Goal: Task Accomplishment & Management: Use online tool/utility

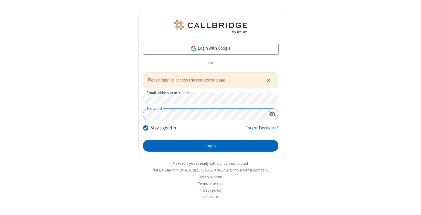
click at [210, 146] on button "Login" at bounding box center [210, 146] width 135 height 12
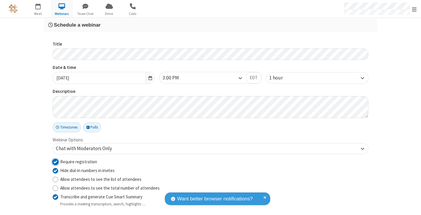
click at [53, 162] on input "Require registration" at bounding box center [56, 162] width 6 height 6
checkbox input "false"
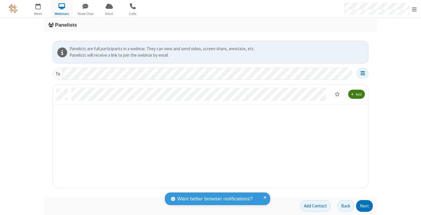
click at [364, 206] on button "Next" at bounding box center [364, 206] width 17 height 12
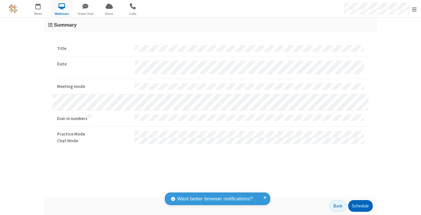
click at [360, 206] on button "Schedule" at bounding box center [360, 206] width 25 height 12
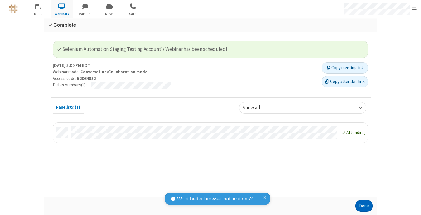
click at [364, 206] on button "Done" at bounding box center [364, 206] width 18 height 12
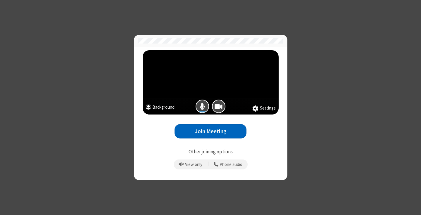
click at [210, 131] on button "Join Meeting" at bounding box center [210, 131] width 72 height 14
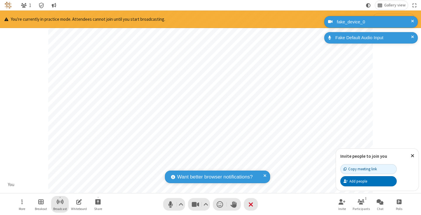
click at [60, 202] on span "Start broadcast" at bounding box center [59, 201] width 7 height 7
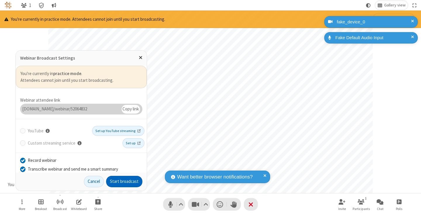
click at [124, 181] on button "Start broadcast" at bounding box center [124, 182] width 36 height 12
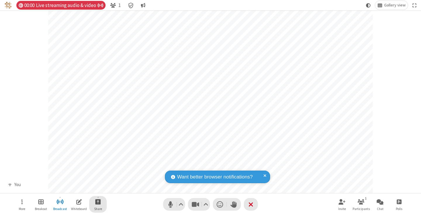
click at [98, 202] on span "Start sharing" at bounding box center [98, 201] width 6 height 7
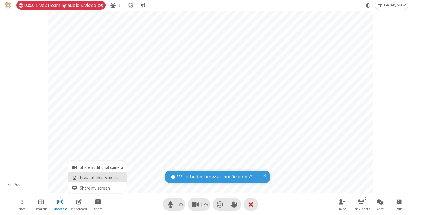
click at [74, 178] on span "Present files & media" at bounding box center [74, 177] width 7 height 5
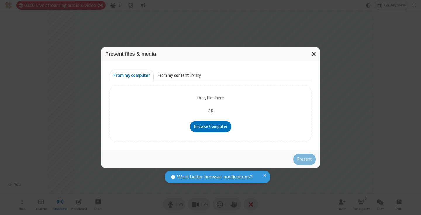
click at [178, 75] on button "From my content library" at bounding box center [179, 76] width 51 height 12
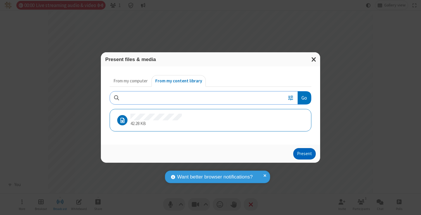
click at [305, 154] on button "Present" at bounding box center [304, 154] width 22 height 12
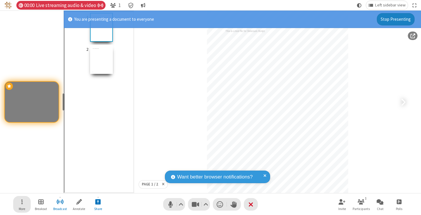
click at [22, 204] on span "Open menu" at bounding box center [21, 201] width 1 height 7
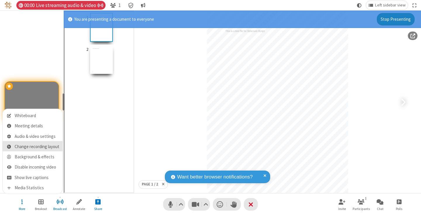
click at [37, 147] on span "Change recording layout" at bounding box center [37, 146] width 45 height 5
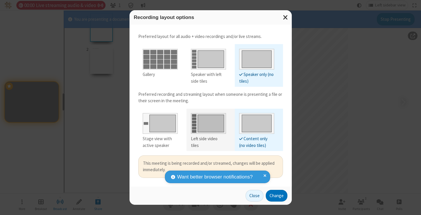
click at [208, 139] on div "Left side video tiles" at bounding box center [208, 142] width 35 height 13
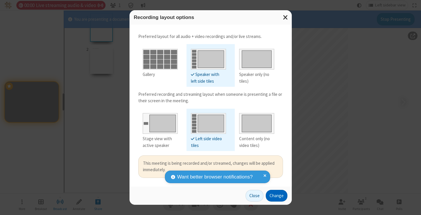
click at [276, 195] on button "Change" at bounding box center [276, 196] width 22 height 12
click at [254, 195] on button "Close" at bounding box center [247, 196] width 18 height 12
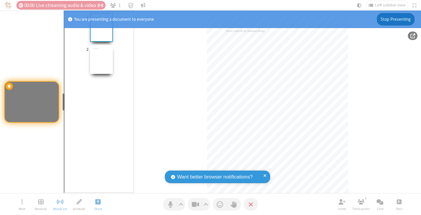
click at [395, 19] on button "Stop Presenting" at bounding box center [395, 19] width 38 height 12
